Goal: Task Accomplishment & Management: Complete application form

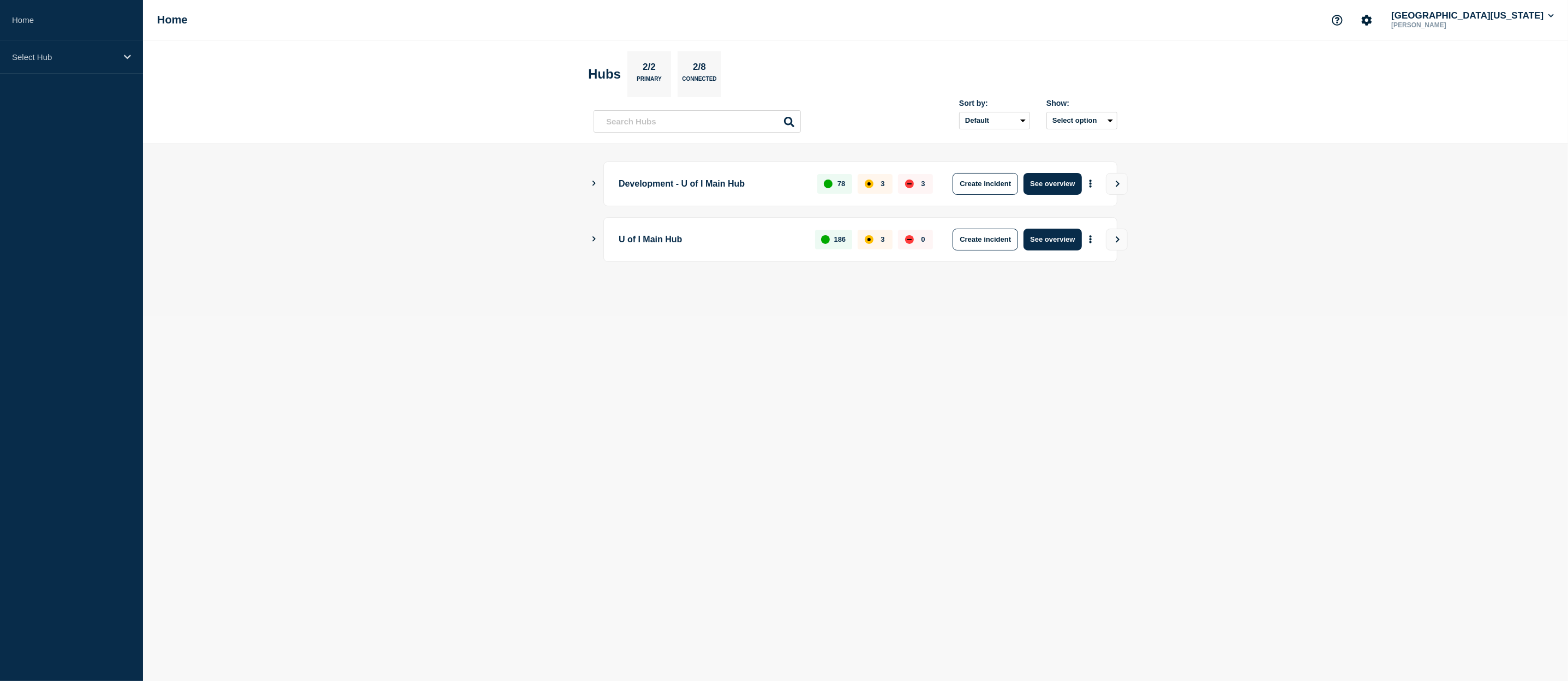
click at [593, 239] on icon "Show Connected Hubs" at bounding box center [594, 239] width 7 height 5
click at [1042, 293] on button "See overview" at bounding box center [1052, 295] width 58 height 22
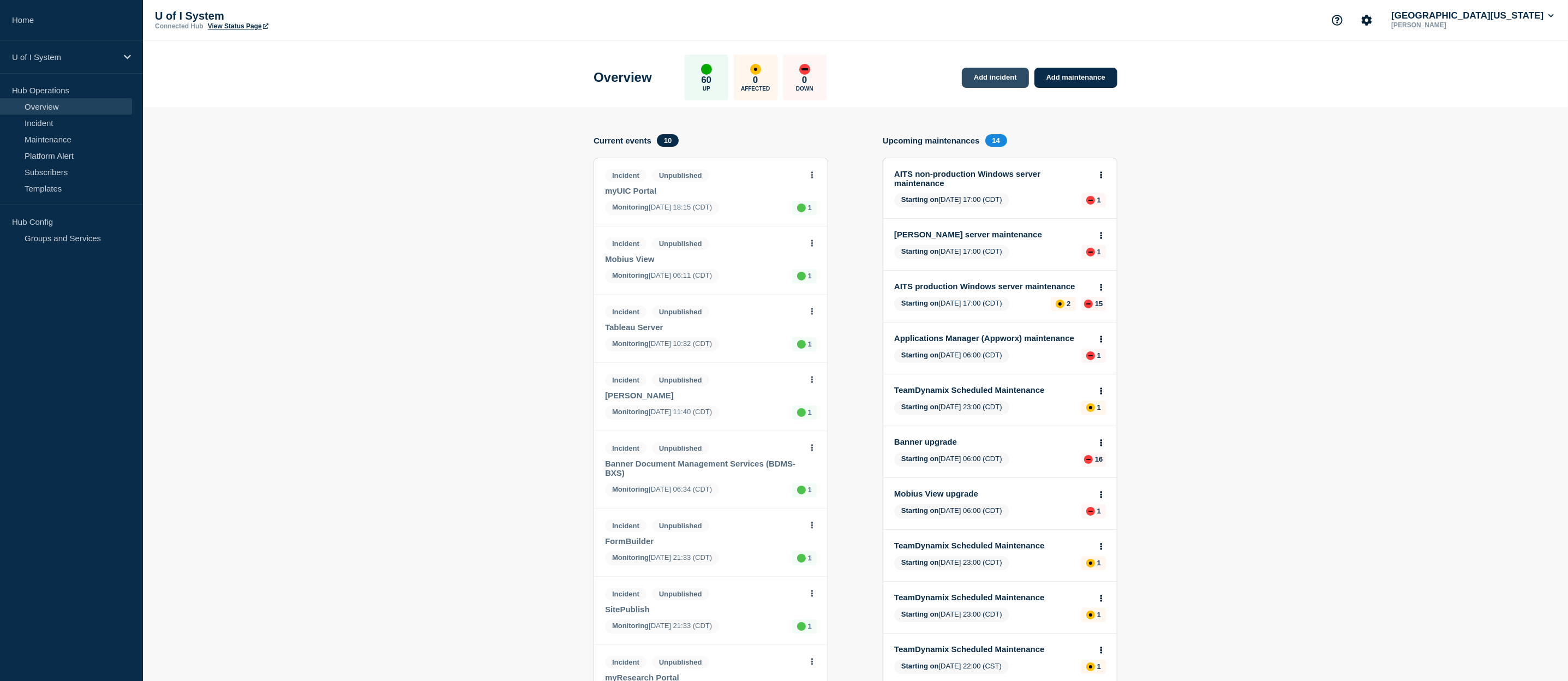
click at [1004, 77] on link "Add incident" at bounding box center [995, 77] width 67 height 20
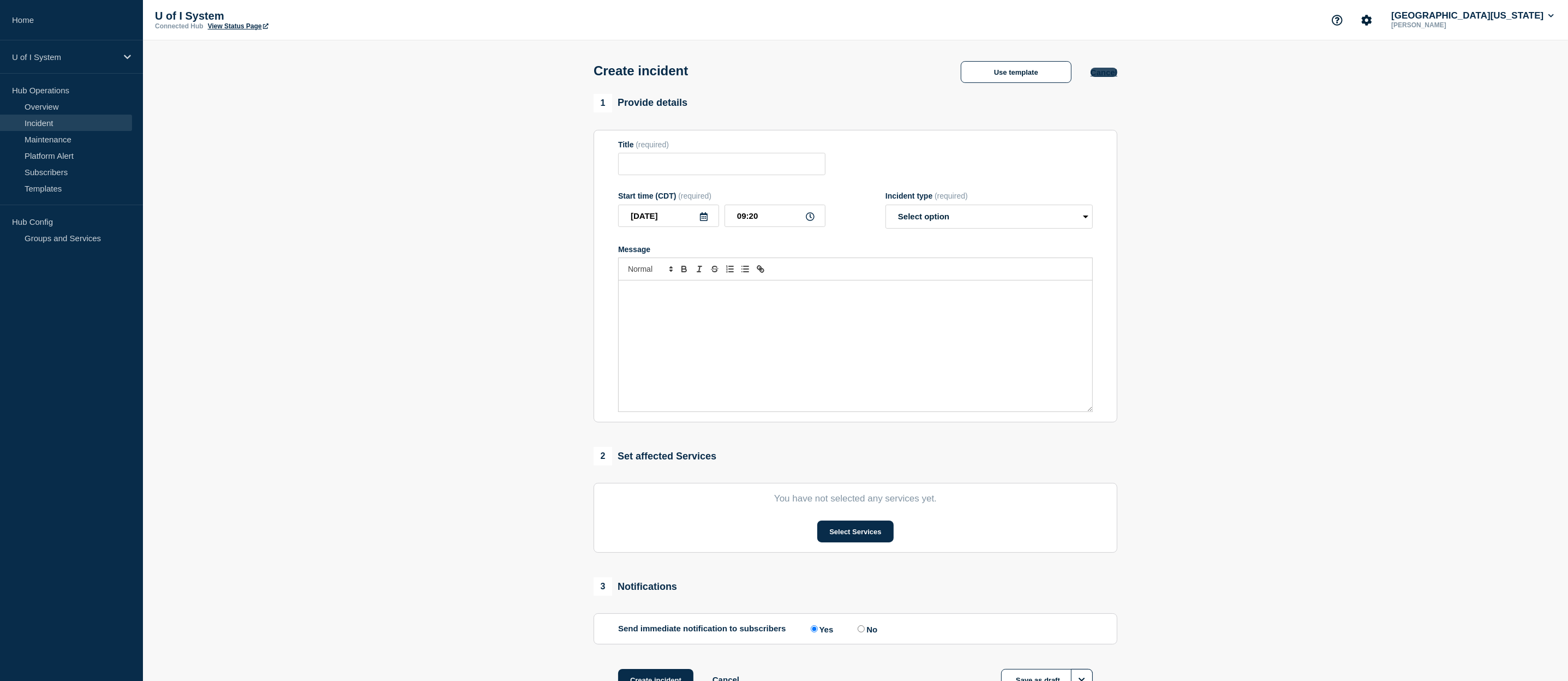
click at [1107, 74] on button "Cancel" at bounding box center [1104, 72] width 27 height 9
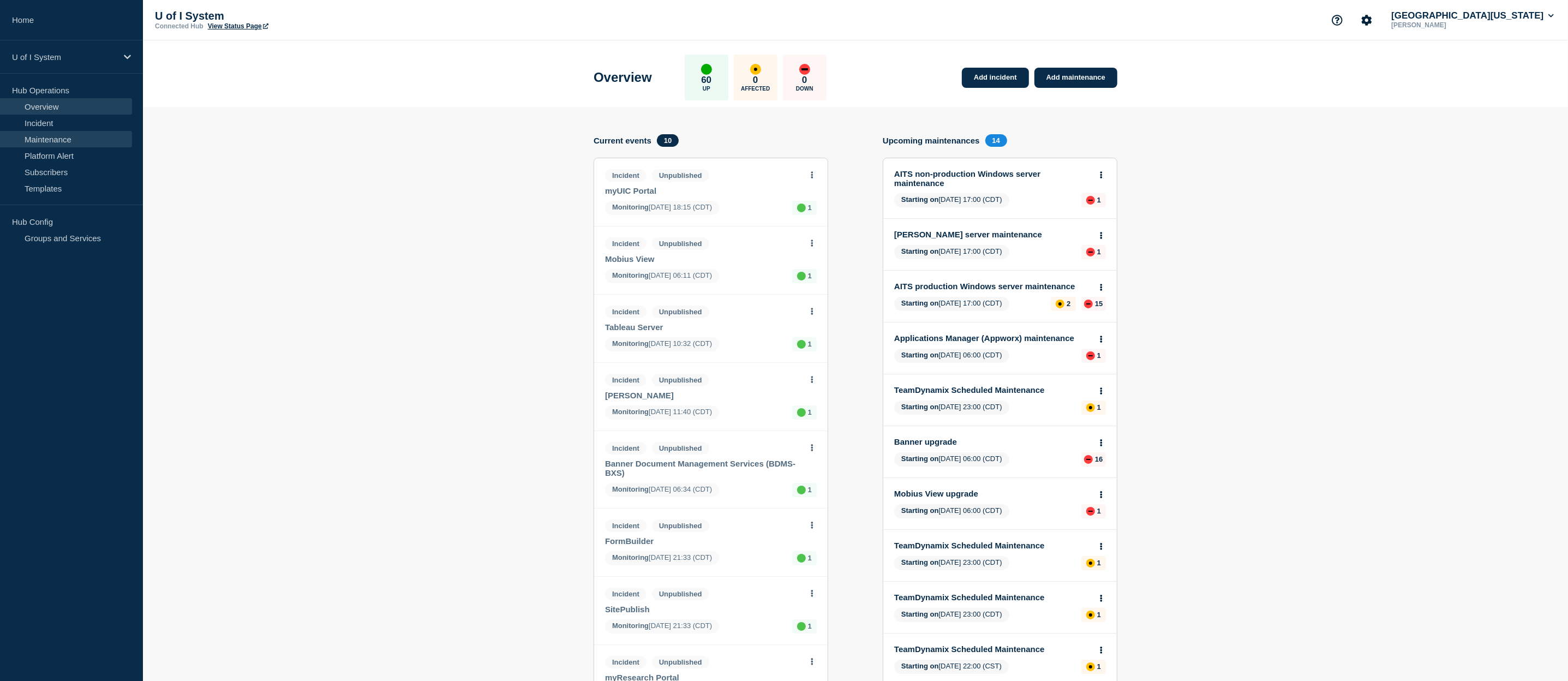
click at [56, 140] on link "Maintenance" at bounding box center [66, 139] width 132 height 16
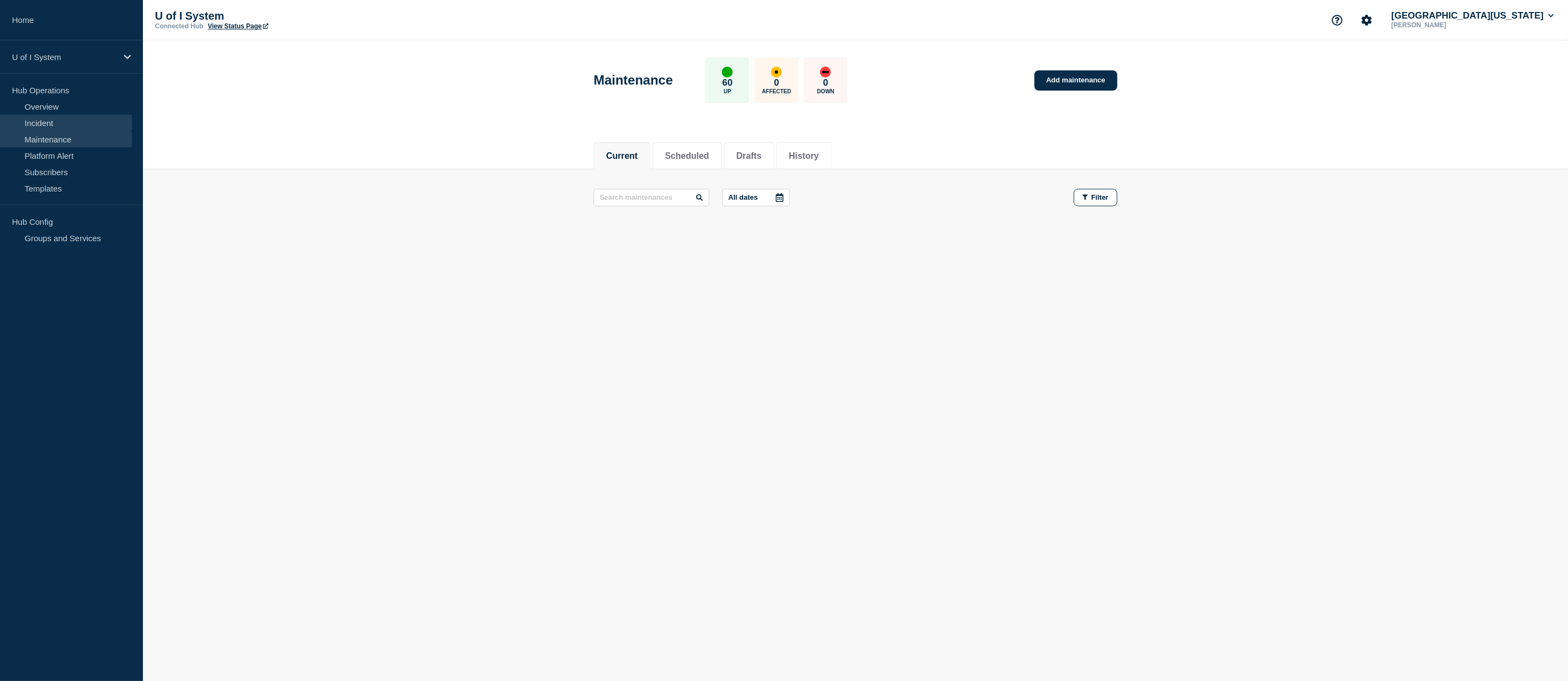
click at [44, 122] on link "Incident" at bounding box center [66, 122] width 132 height 16
click at [745, 155] on button "History" at bounding box center [732, 156] width 30 height 10
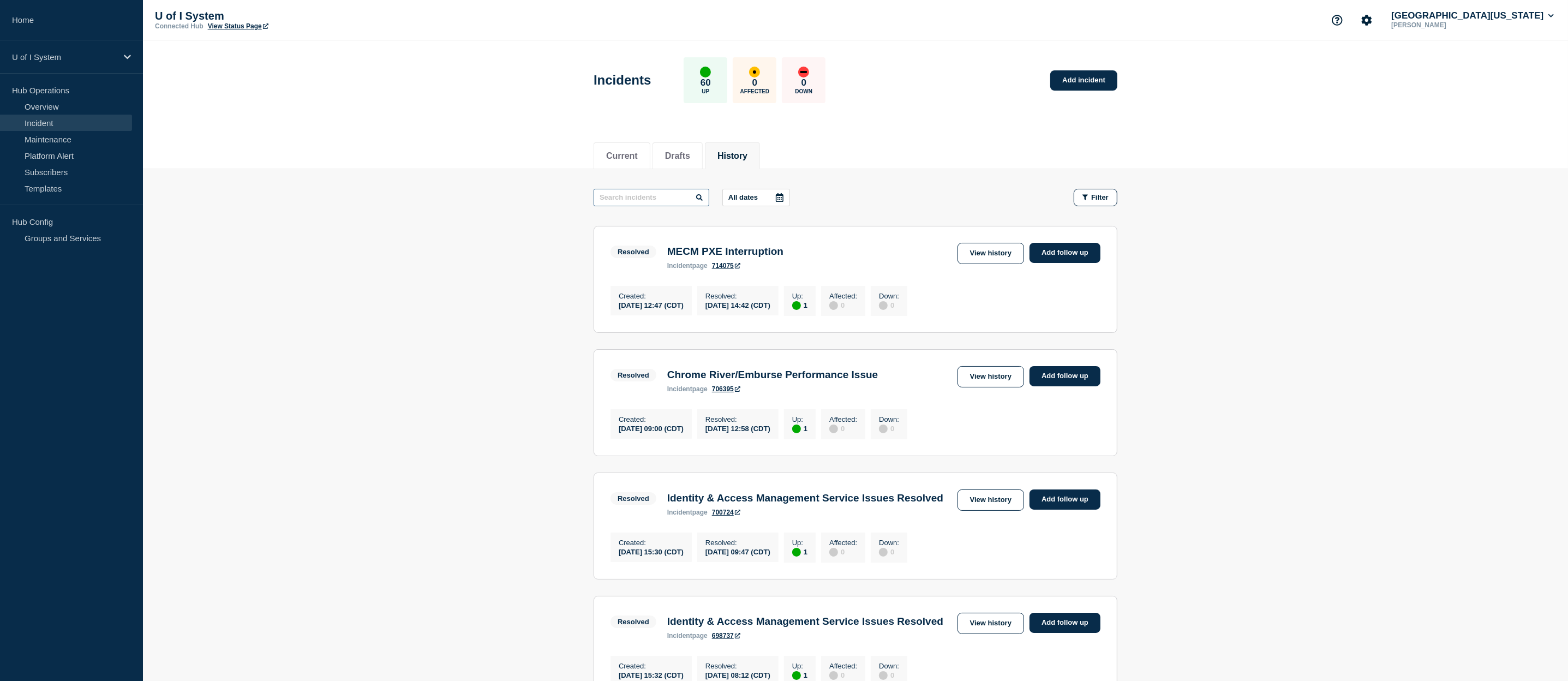
click at [660, 197] on input "text" at bounding box center [651, 197] width 116 height 18
type input "NCR"
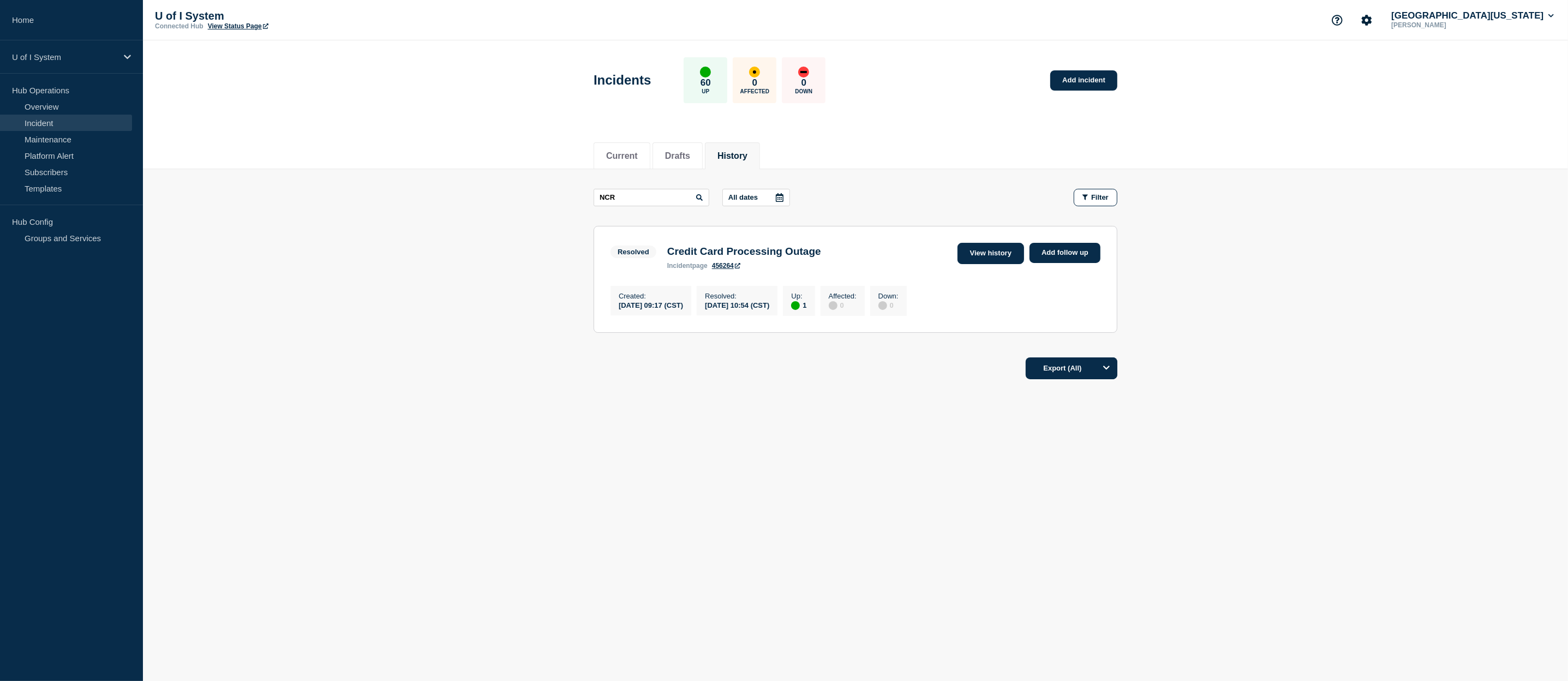
click at [987, 256] on link "View history" at bounding box center [990, 253] width 66 height 21
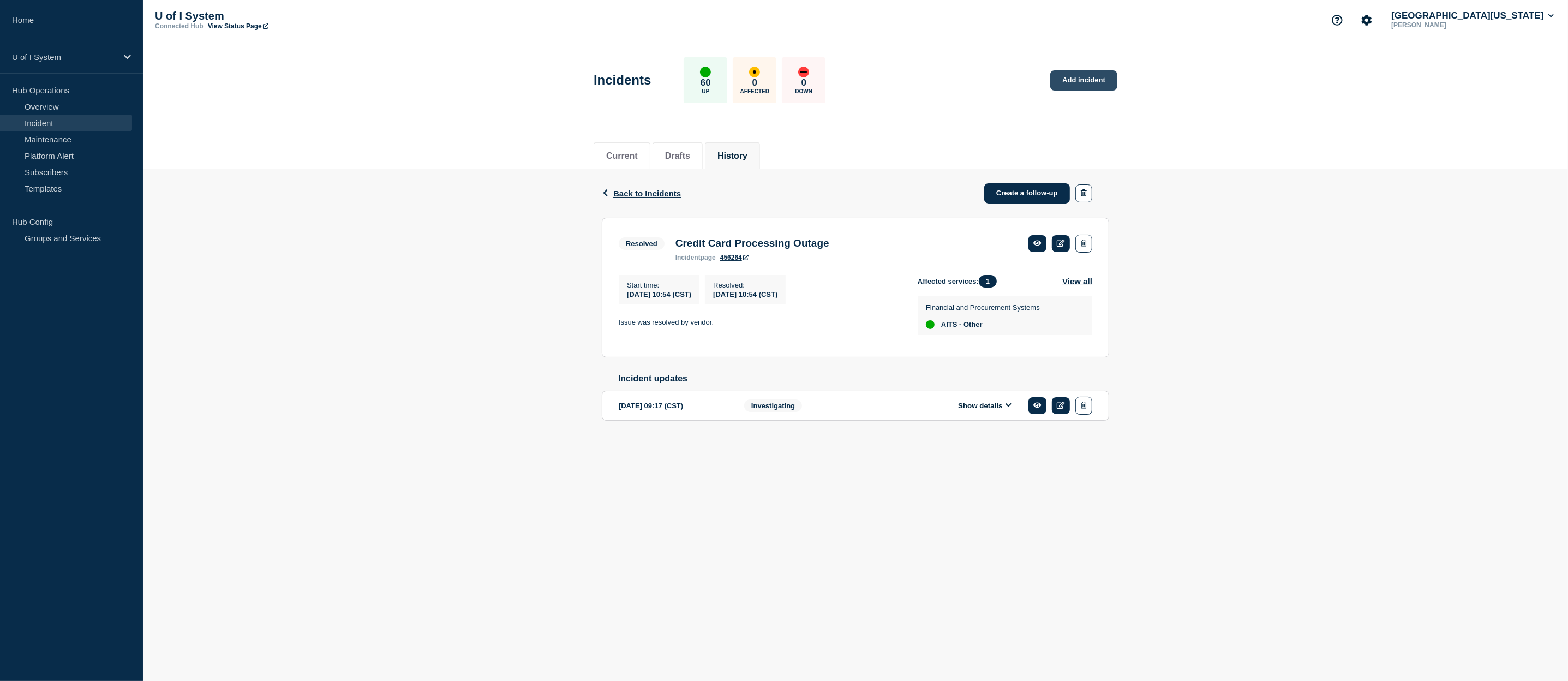
click at [1090, 76] on link "Add incident" at bounding box center [1083, 80] width 67 height 20
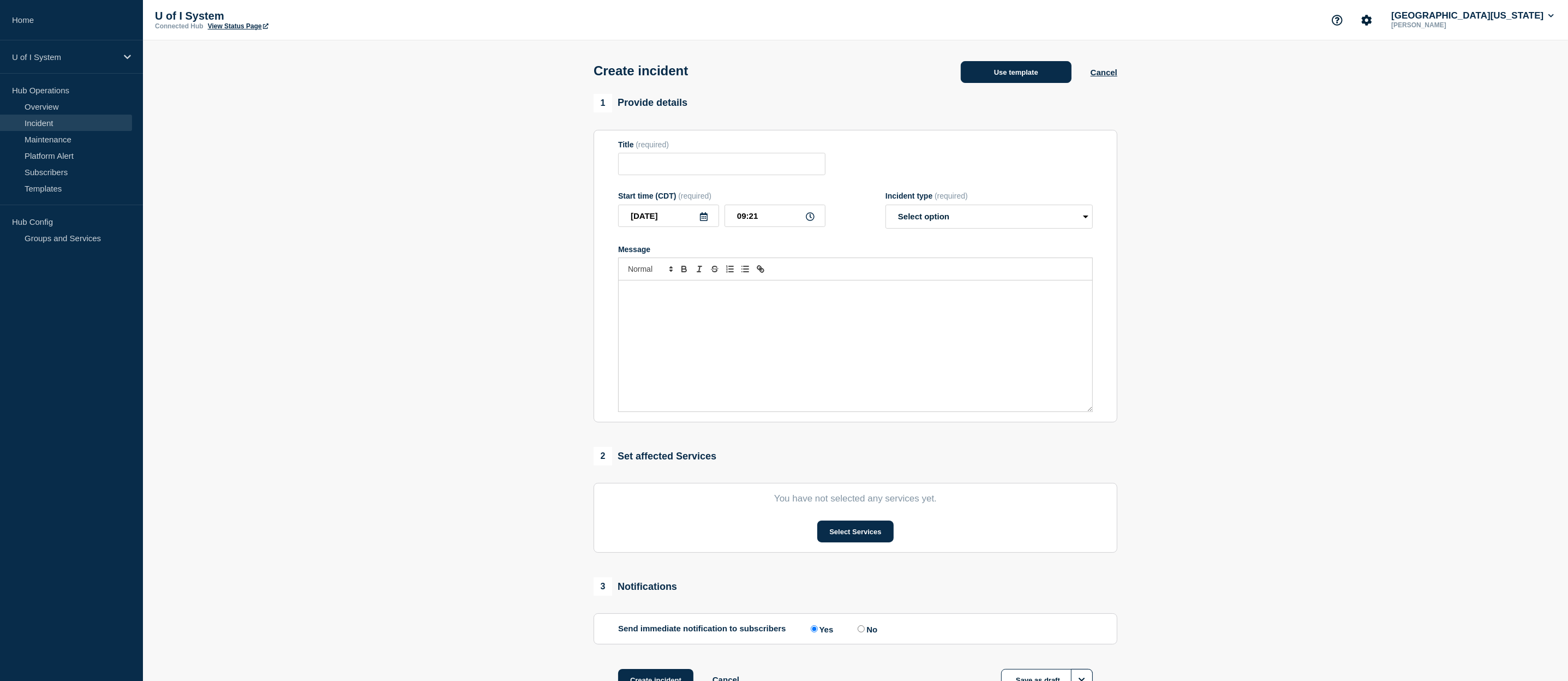
click at [1039, 76] on button "Use template" at bounding box center [1016, 72] width 111 height 22
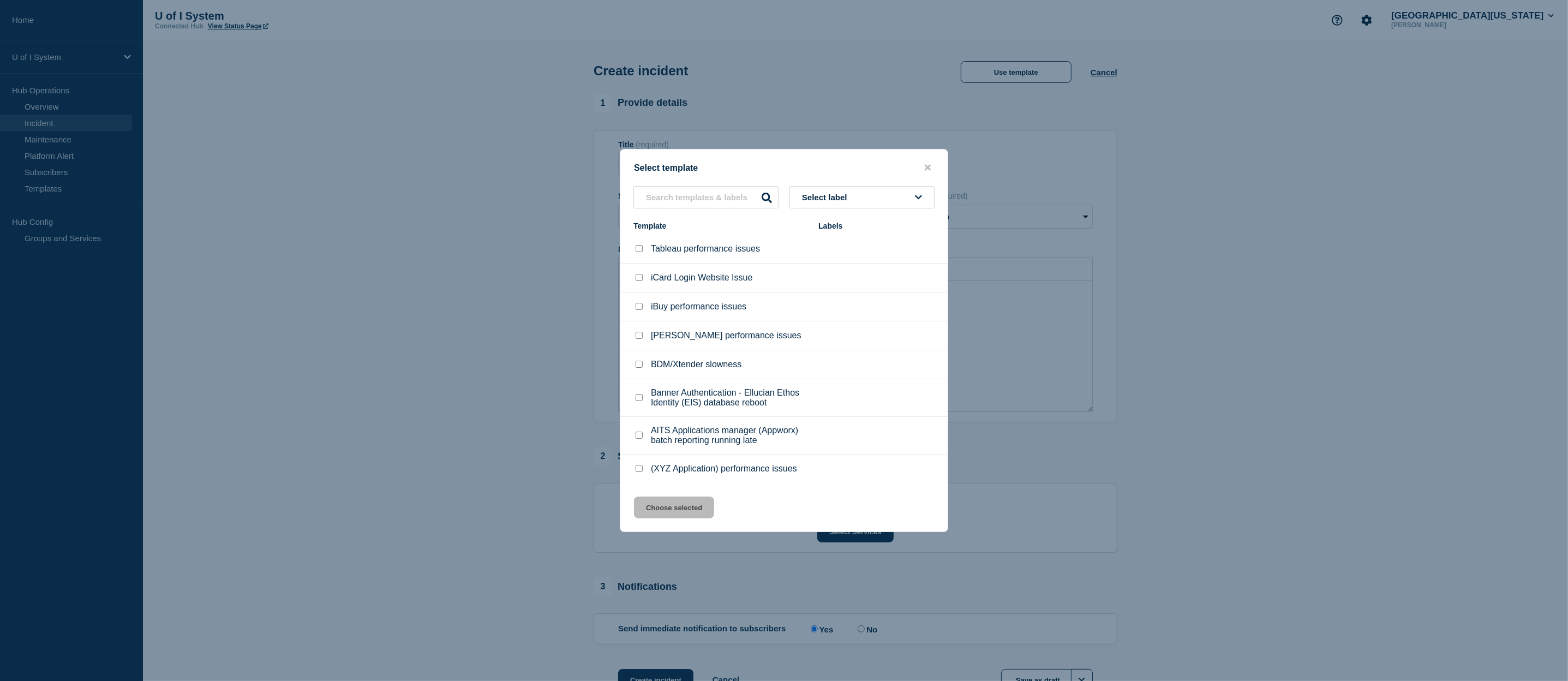
click at [641, 472] on input "(XYZ Application) performance issues checkbox" at bounding box center [639, 469] width 7 height 7
checkbox input "true"
click at [668, 511] on button "Choose selected" at bounding box center [674, 508] width 80 height 22
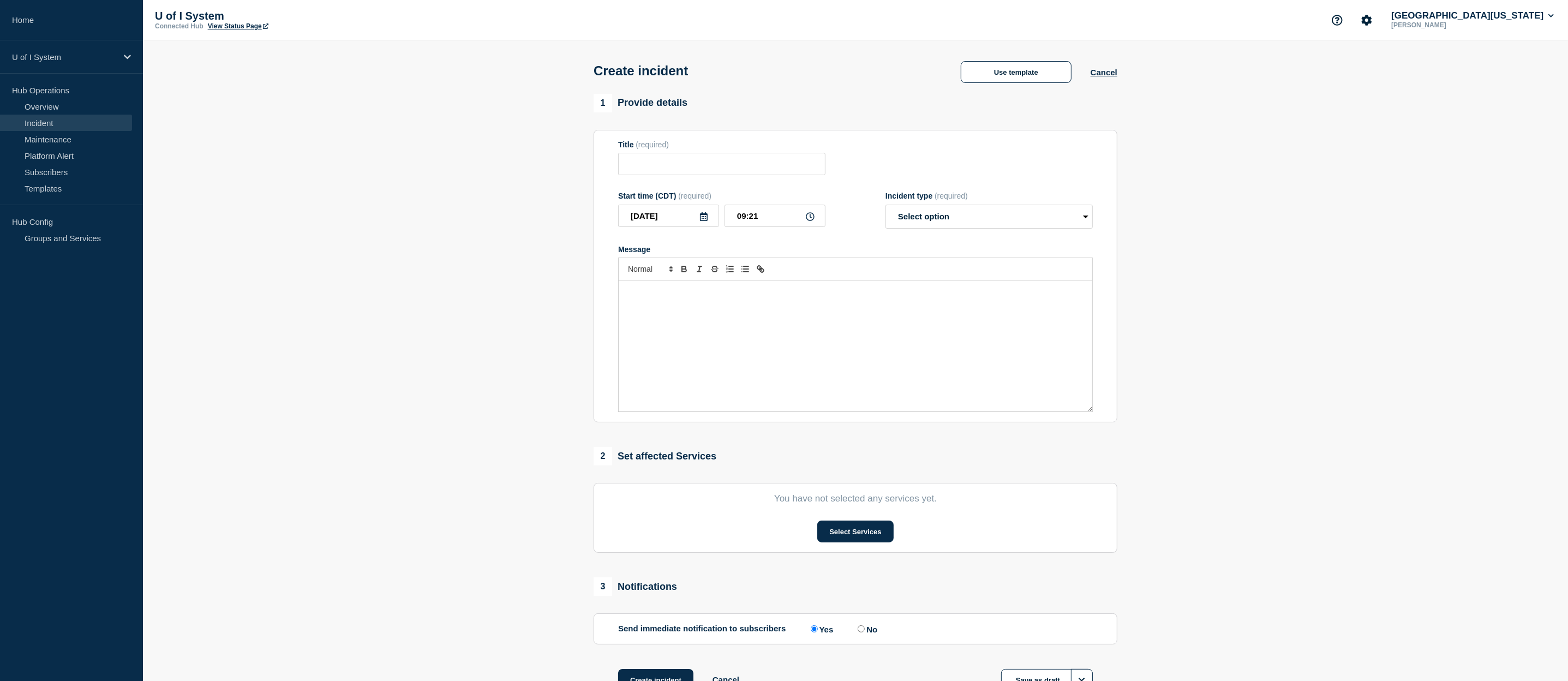
type input "(XYZ Application) performance issues"
select select "investigating"
drag, startPoint x: 698, startPoint y: 167, endPoint x: 607, endPoint y: 171, distance: 91.1
click at [618, 171] on input "(XYZ Application) performance issues" at bounding box center [722, 164] width 208 height 23
drag, startPoint x: 808, startPoint y: 168, endPoint x: 725, endPoint y: 167, distance: 83.0
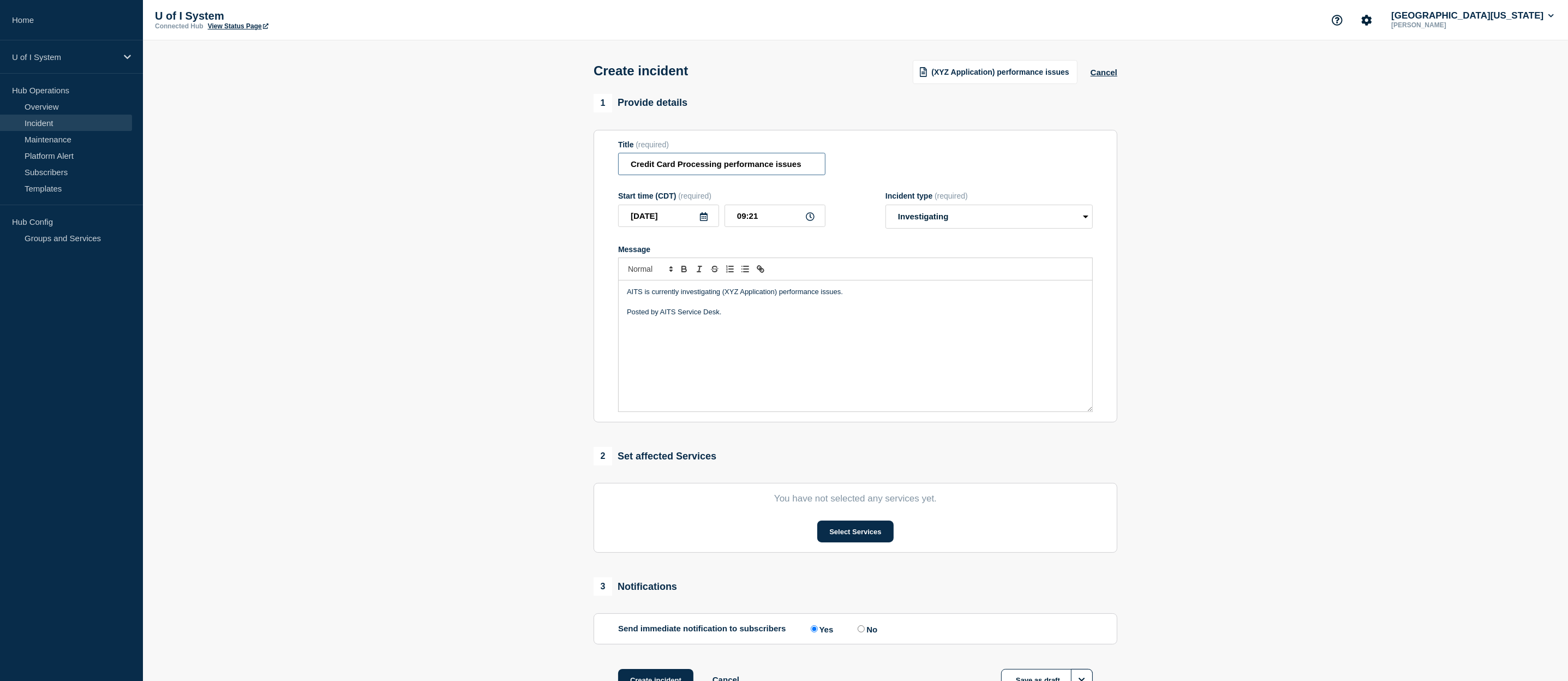
click at [725, 167] on input "Credit Card Processing performance issues" at bounding box center [722, 164] width 208 height 23
type input "Credit Card Processing Outage"
drag, startPoint x: 723, startPoint y: 295, endPoint x: 875, endPoint y: 299, distance: 152.1
click at [858, 297] on p "AITS is currently investigating (XYZ Application) performance issues." at bounding box center [855, 292] width 457 height 10
drag, startPoint x: 859, startPoint y: 299, endPoint x: 653, endPoint y: 296, distance: 206.0
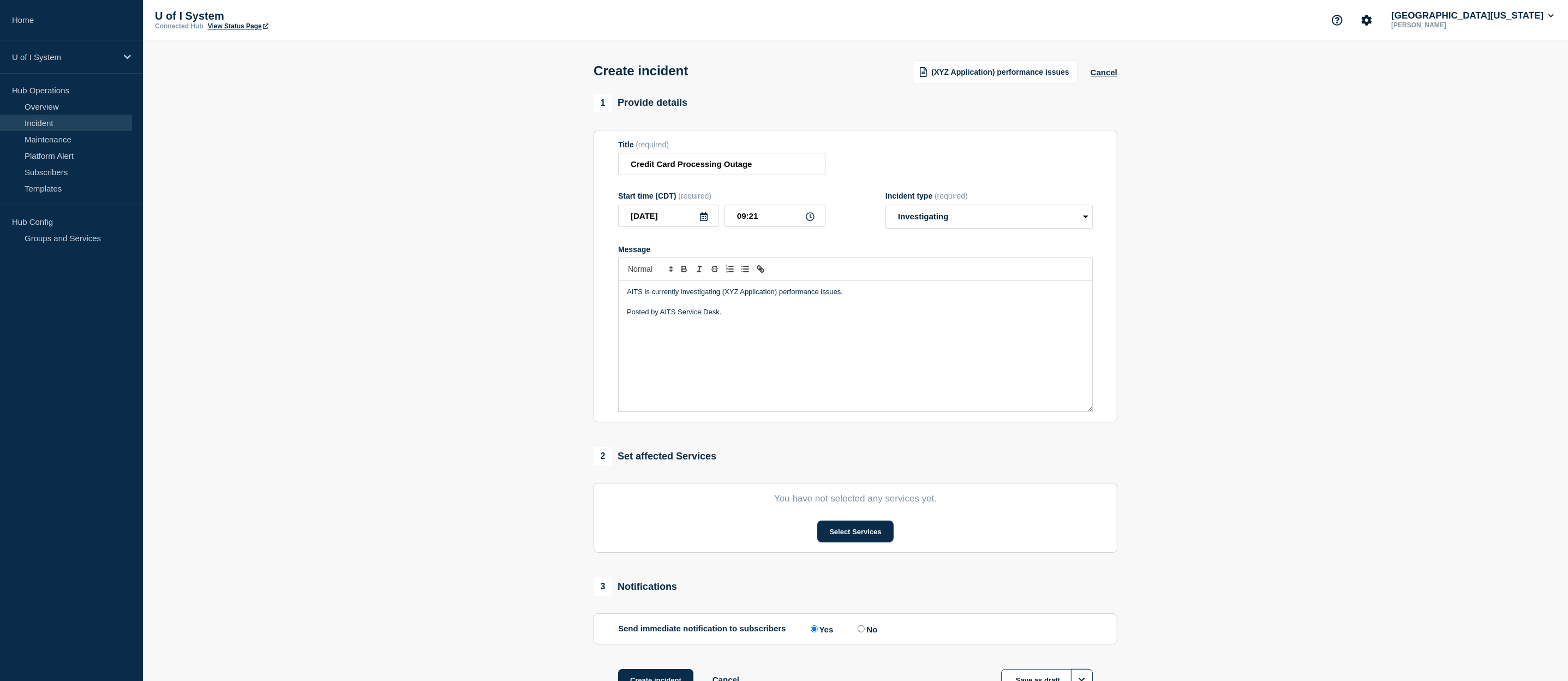
click at [653, 296] on p "AITS is currently investigating (XYZ Application) performance issues." at bounding box center [855, 292] width 457 height 10
drag, startPoint x: 760, startPoint y: 171, endPoint x: 607, endPoint y: 175, distance: 153.1
click at [618, 172] on input "Credit Card Processing Outage" at bounding box center [722, 164] width 208 height 23
click at [774, 297] on p "AITS is working with the vendor to resolve" at bounding box center [855, 292] width 457 height 10
drag, startPoint x: 738, startPoint y: 321, endPoint x: 665, endPoint y: 316, distance: 73.2
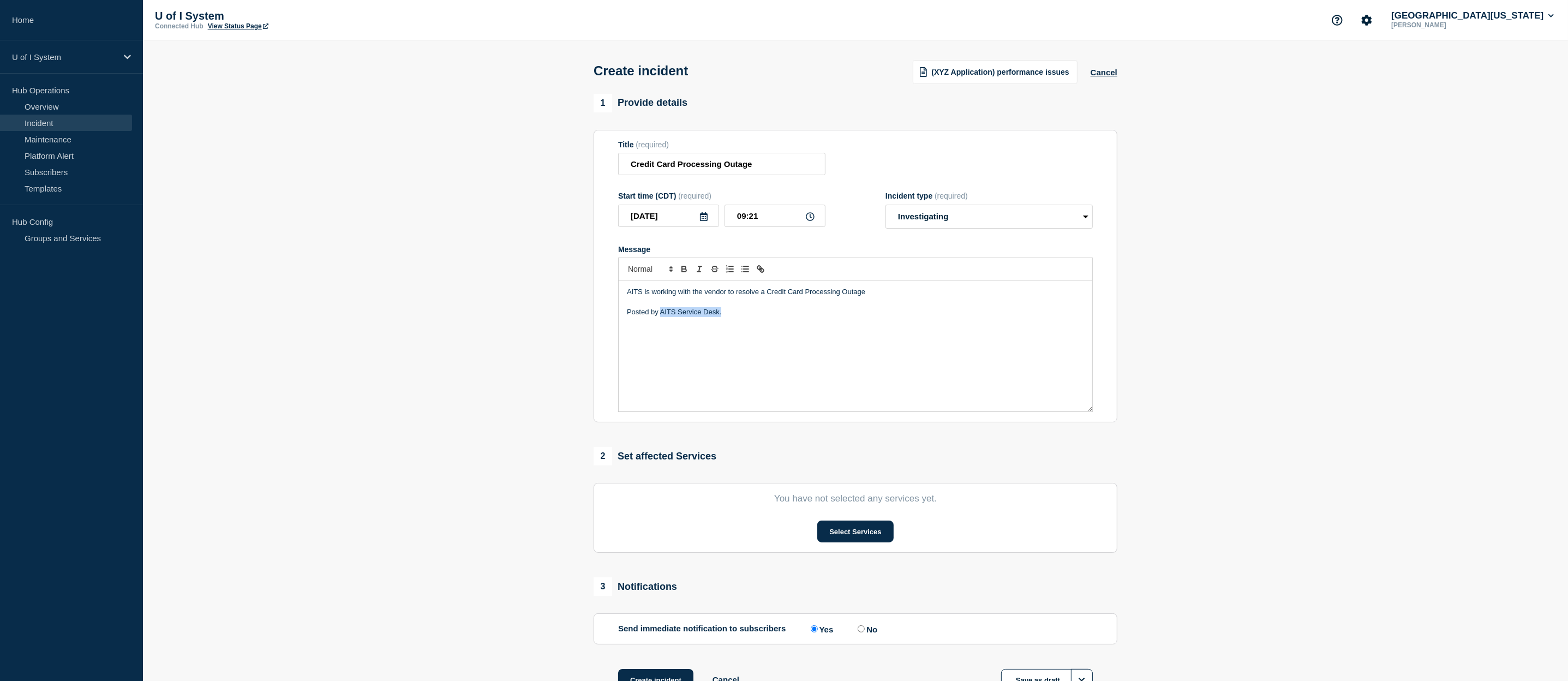
click at [660, 315] on p "Posted by AITS Service Desk." at bounding box center [855, 312] width 457 height 10
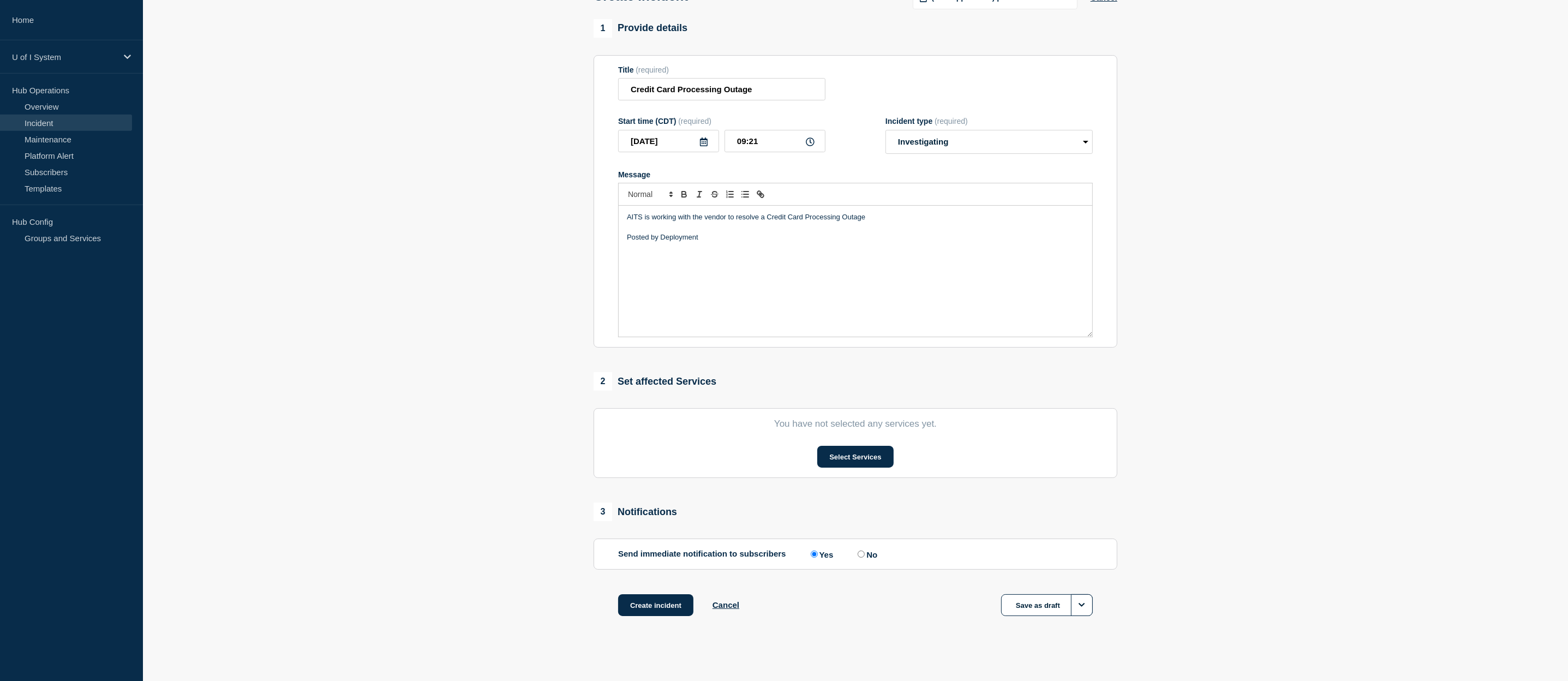
scroll to position [86, 0]
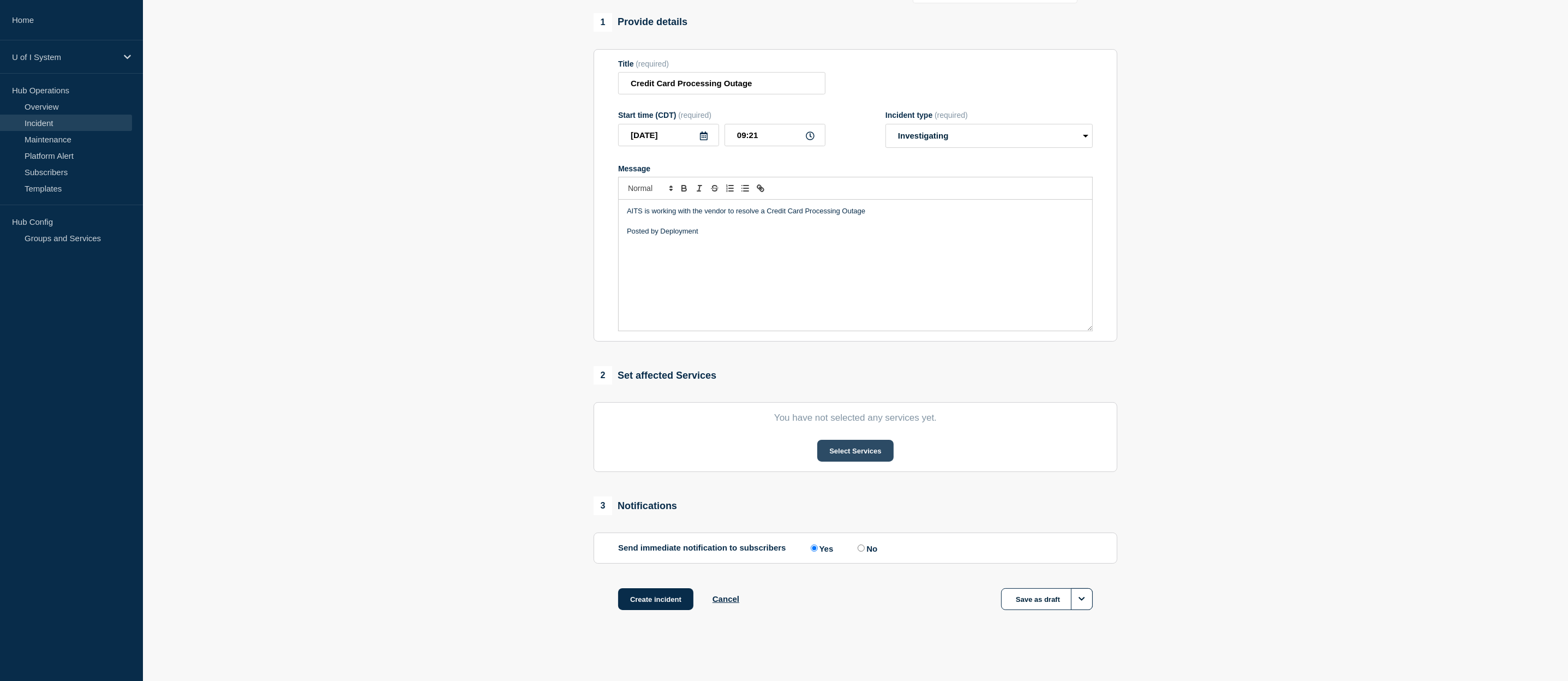
click at [869, 450] on button "Select Services" at bounding box center [855, 450] width 76 height 22
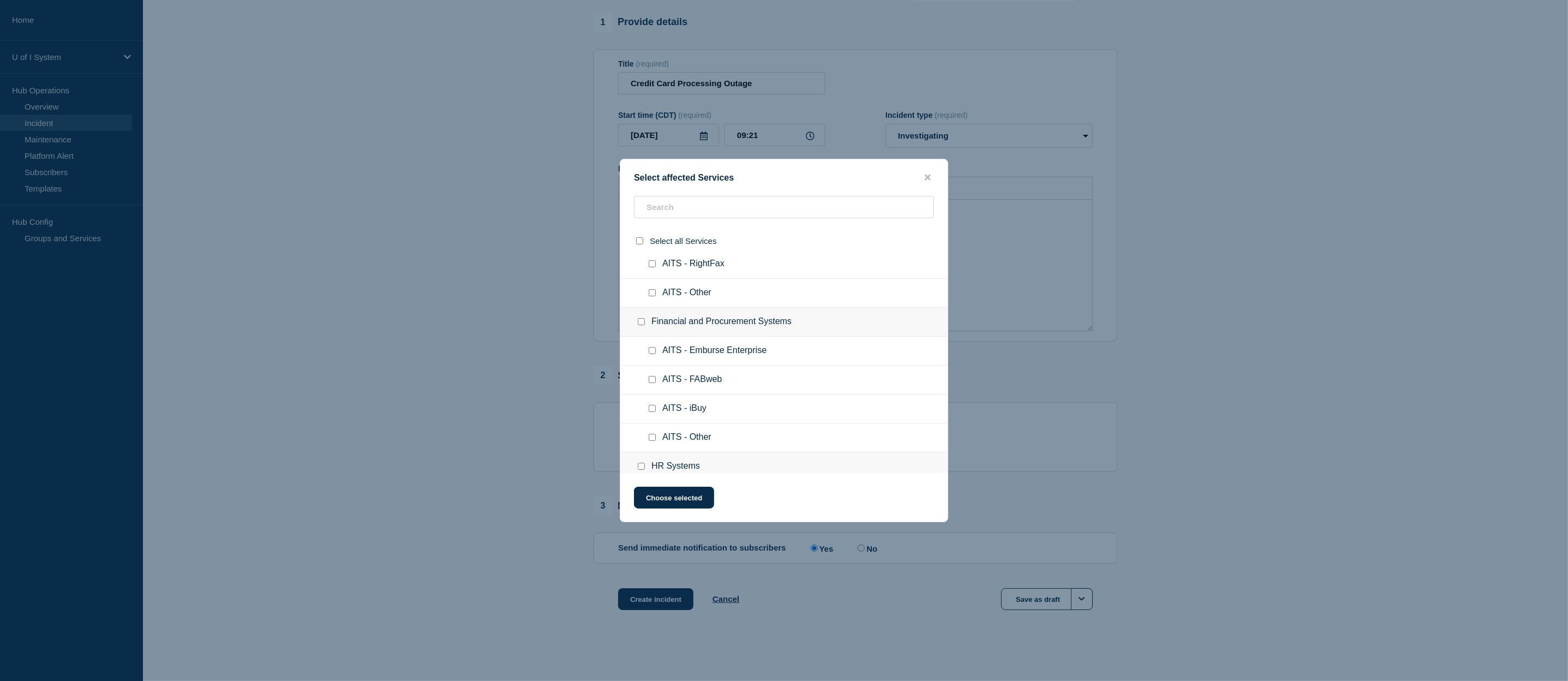
scroll to position [811, 0]
click at [651, 412] on input "AITS - Other checkbox" at bounding box center [653, 412] width 7 height 7
checkbox input "true"
click at [676, 492] on button "Choose selected" at bounding box center [674, 498] width 80 height 22
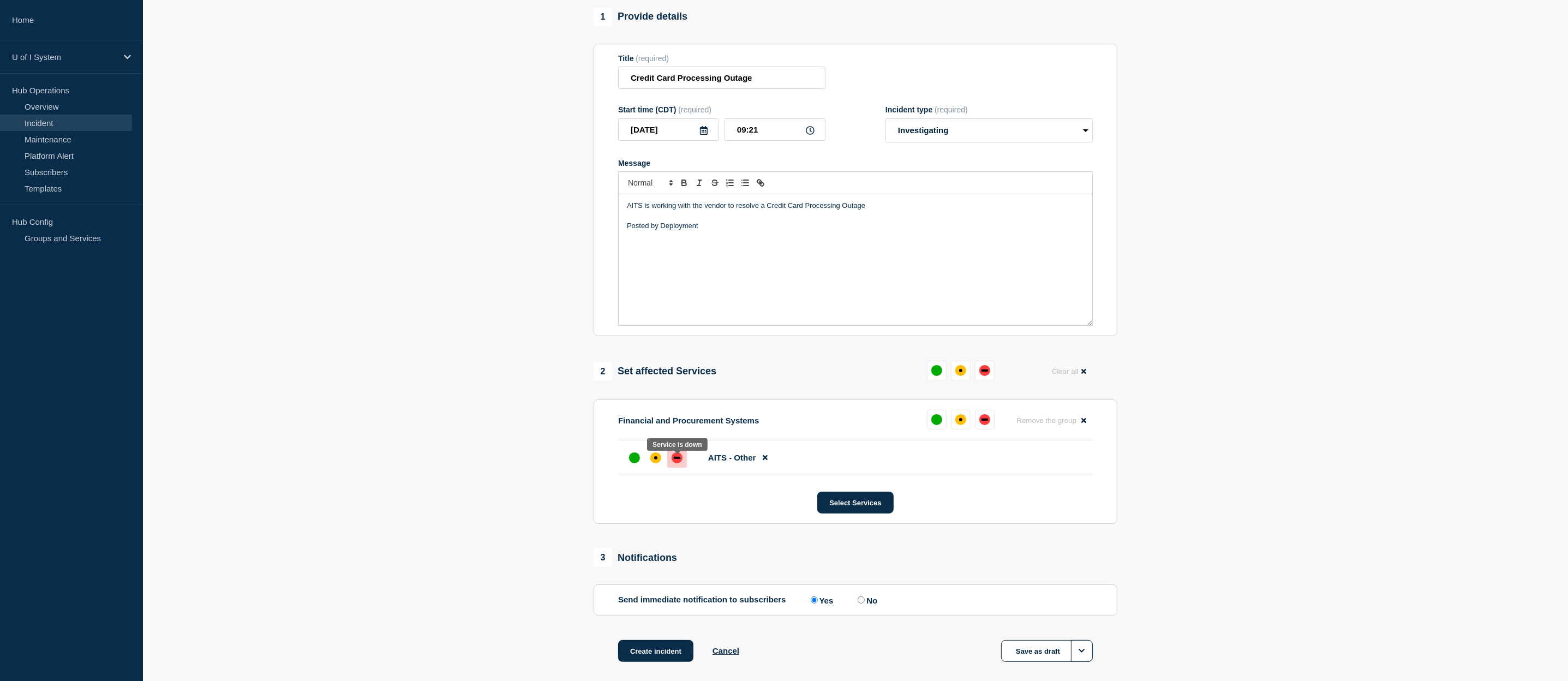
click at [681, 461] on div "down" at bounding box center [677, 458] width 11 height 11
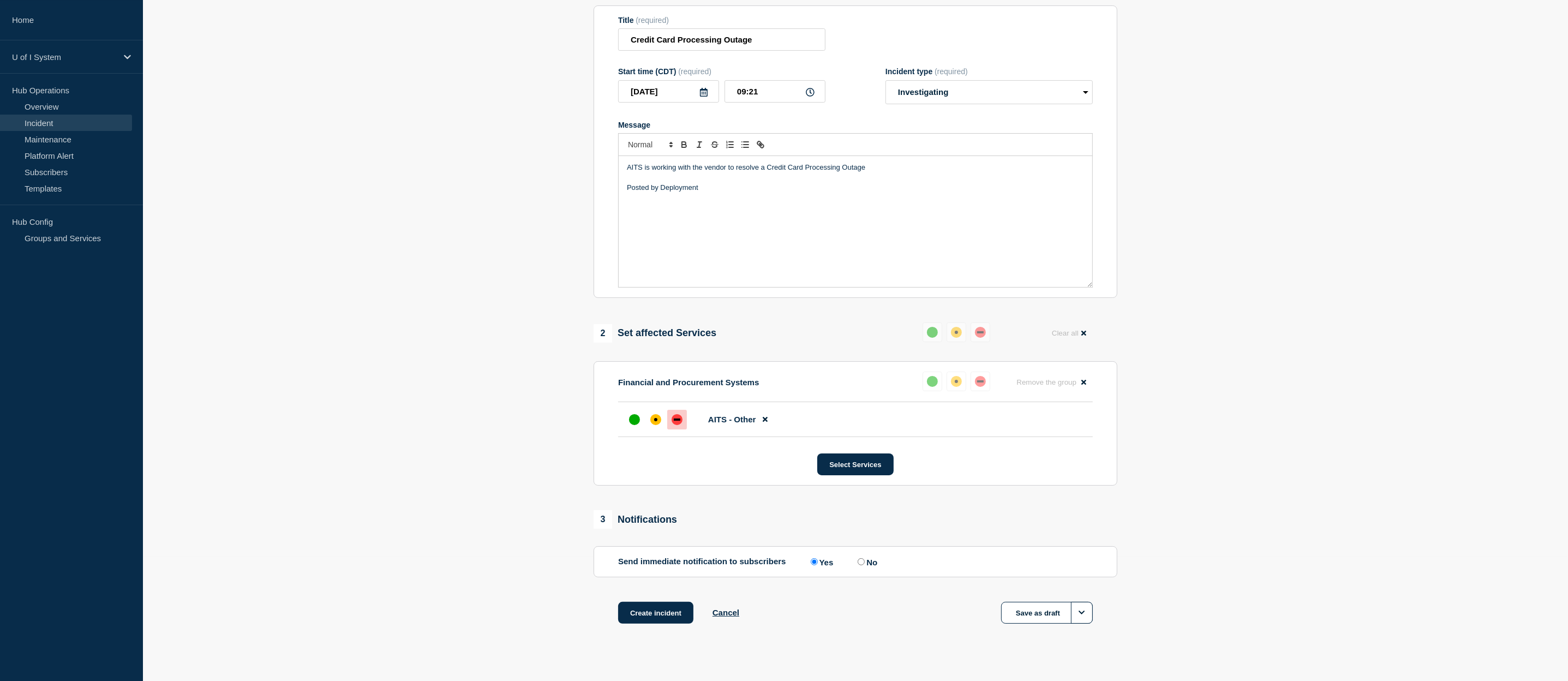
scroll to position [144, 0]
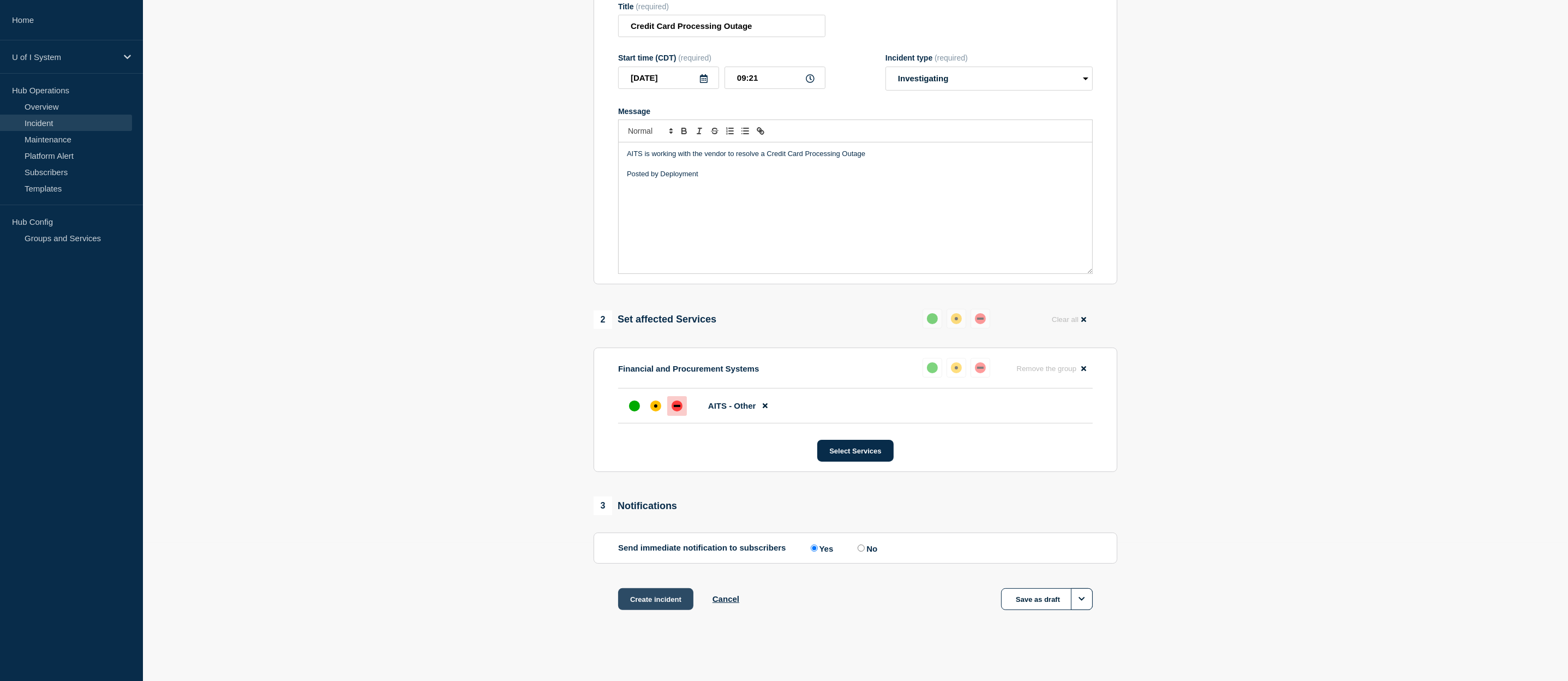
click at [672, 598] on button "Create incident" at bounding box center [656, 599] width 75 height 22
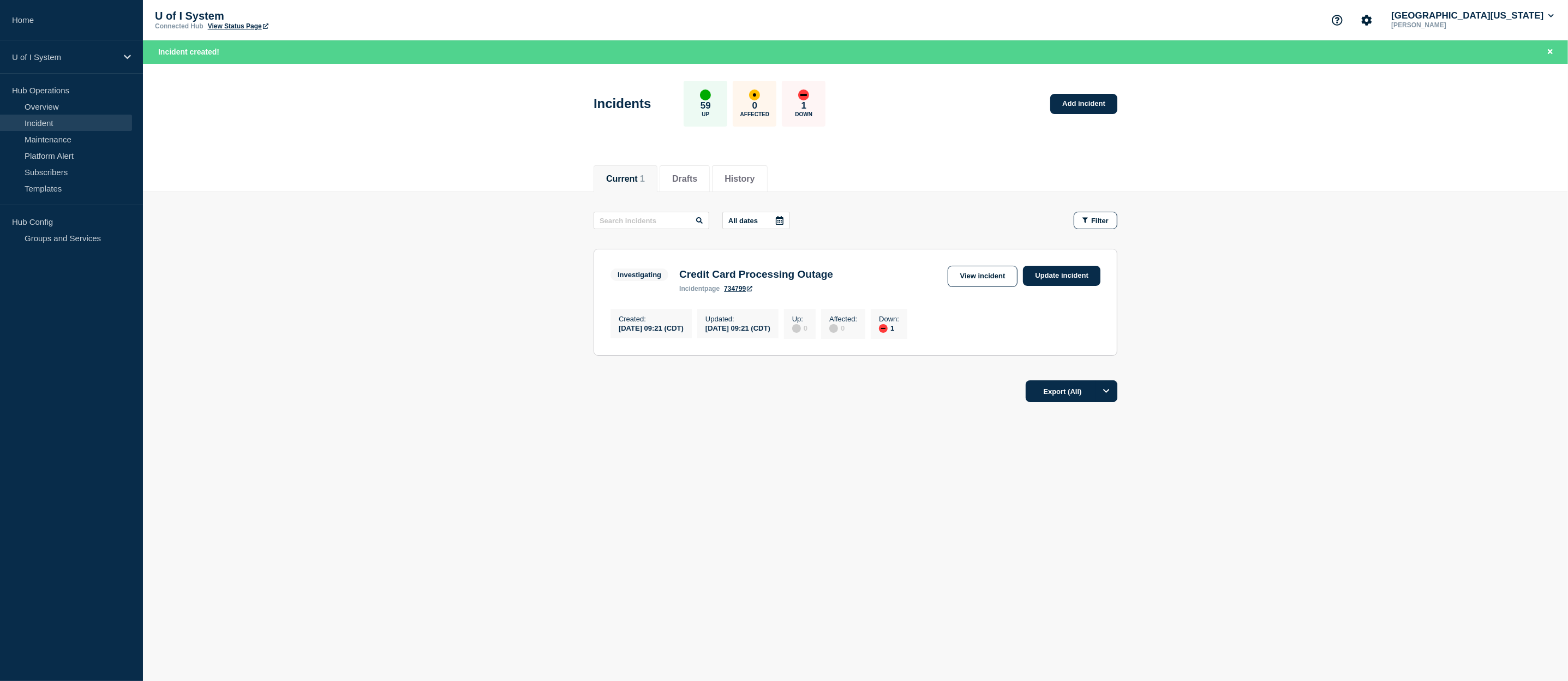
click at [236, 25] on link "View Status Page" at bounding box center [237, 26] width 60 height 8
